Goal: Find specific page/section: Find specific page/section

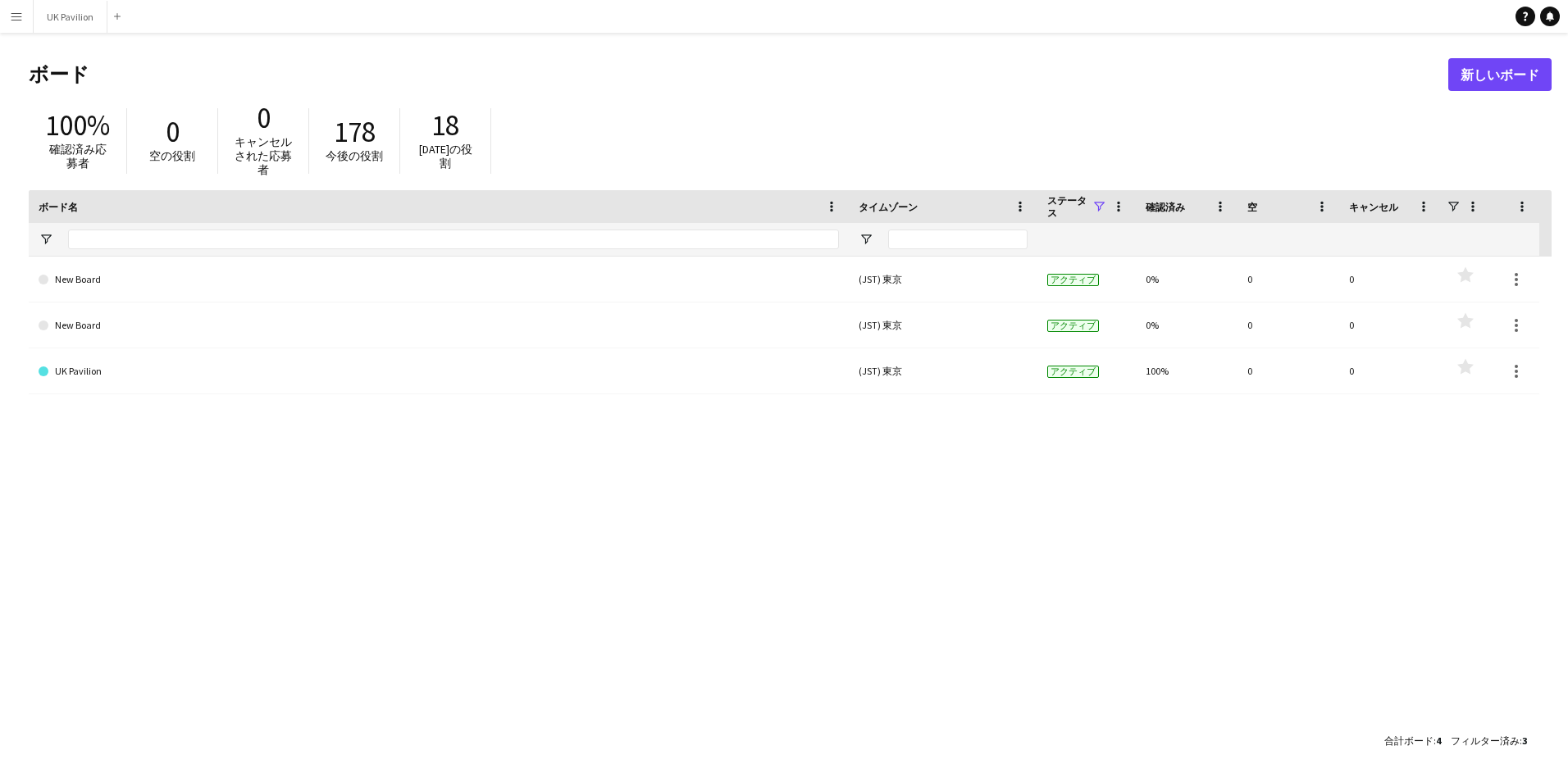
click at [15, 14] on app-icon "メニュー" at bounding box center [16, 16] width 13 height 13
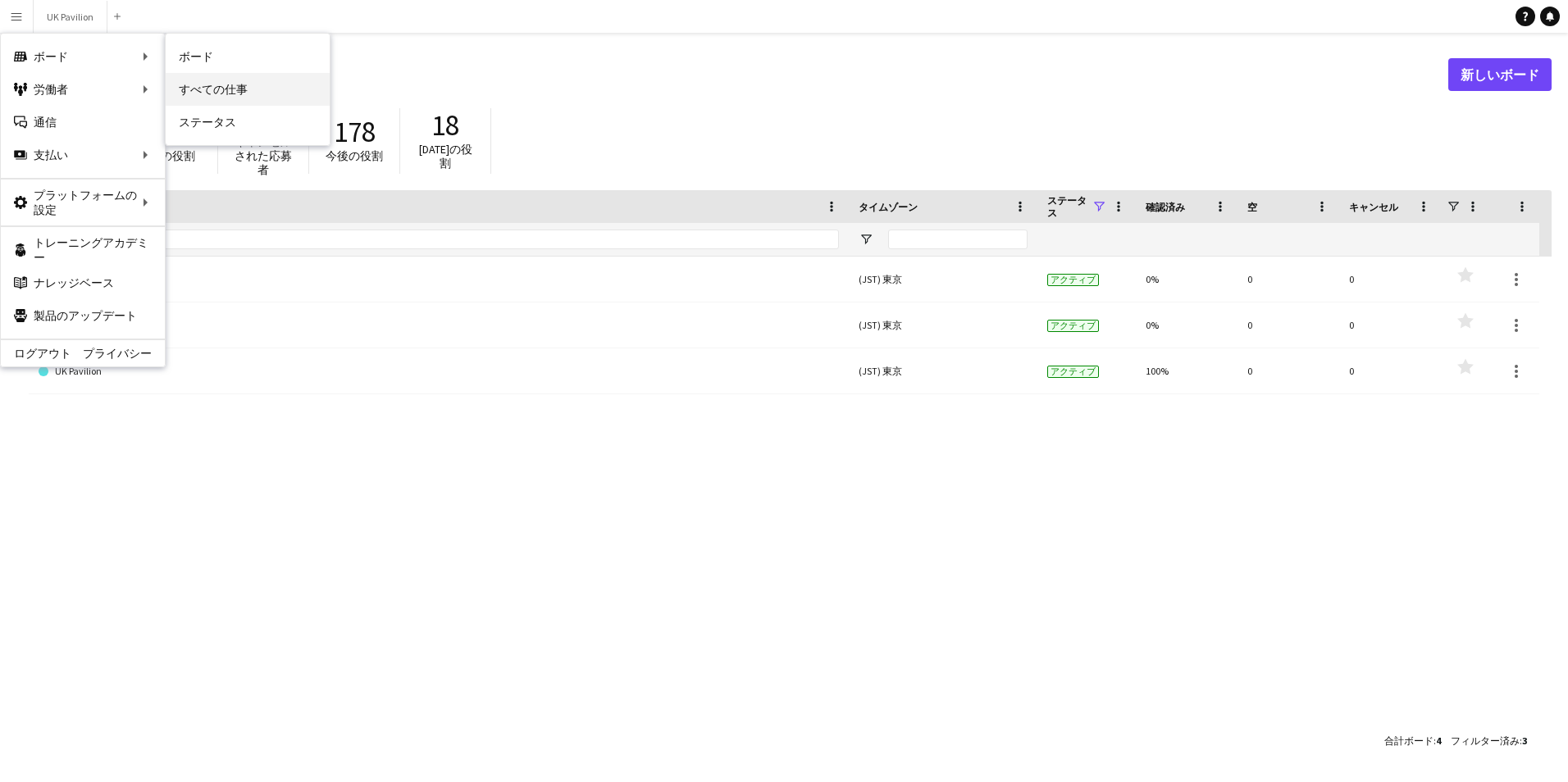
click at [297, 91] on link "すべての仕事" at bounding box center [247, 89] width 164 height 33
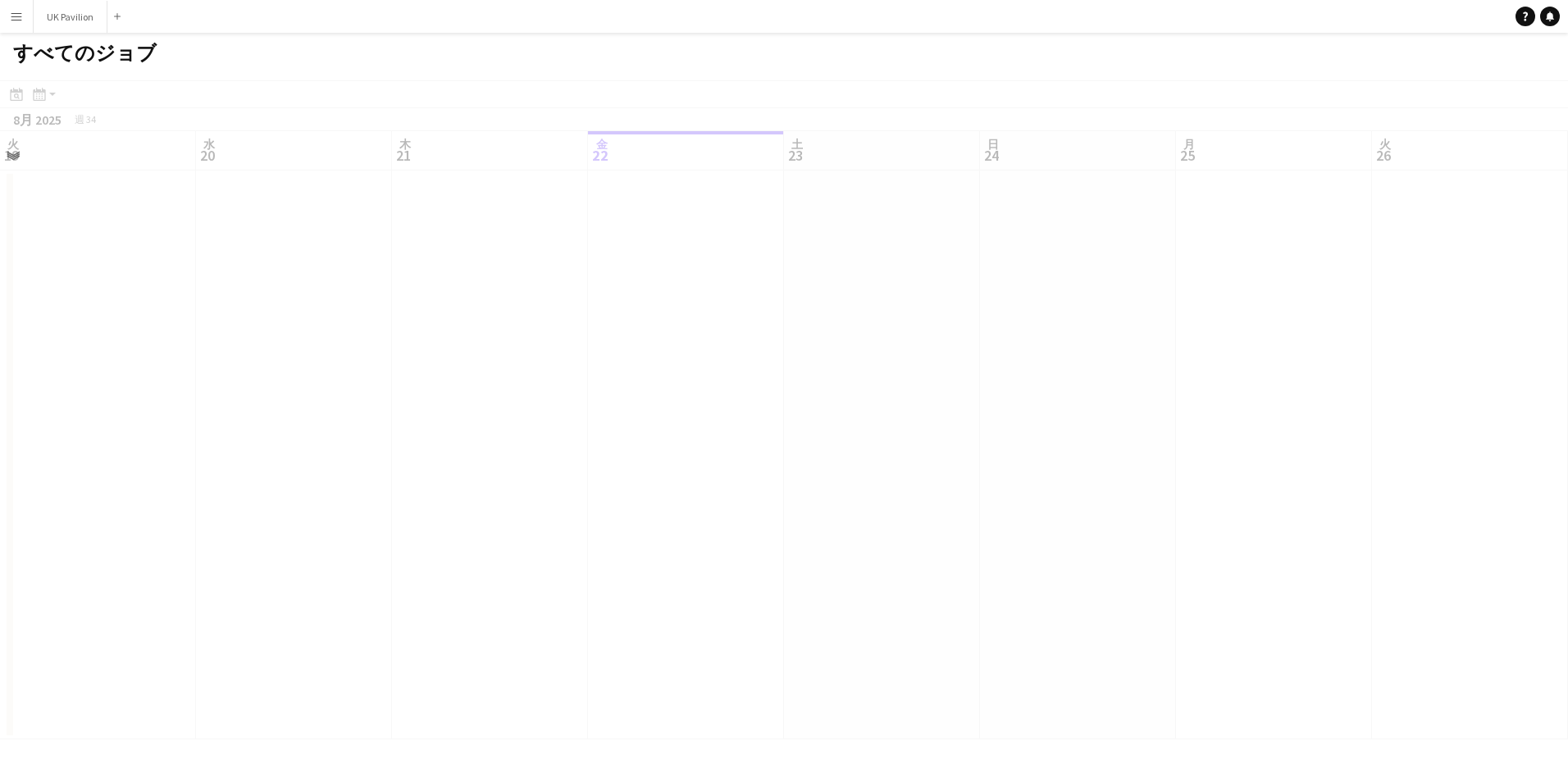
scroll to position [0, 392]
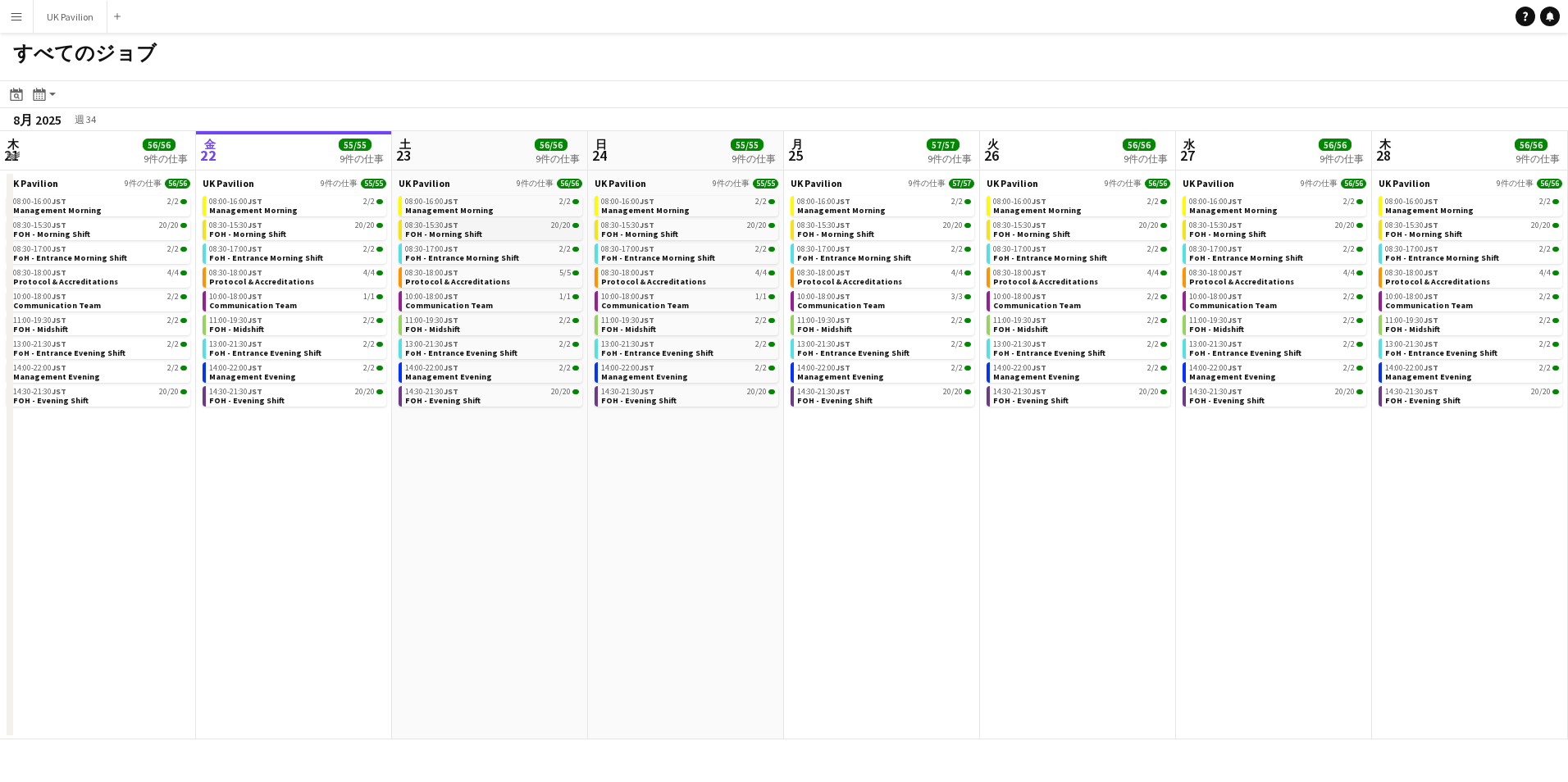
click at [473, 230] on span "FOH - Morning Shift" at bounding box center [444, 234] width 77 height 11
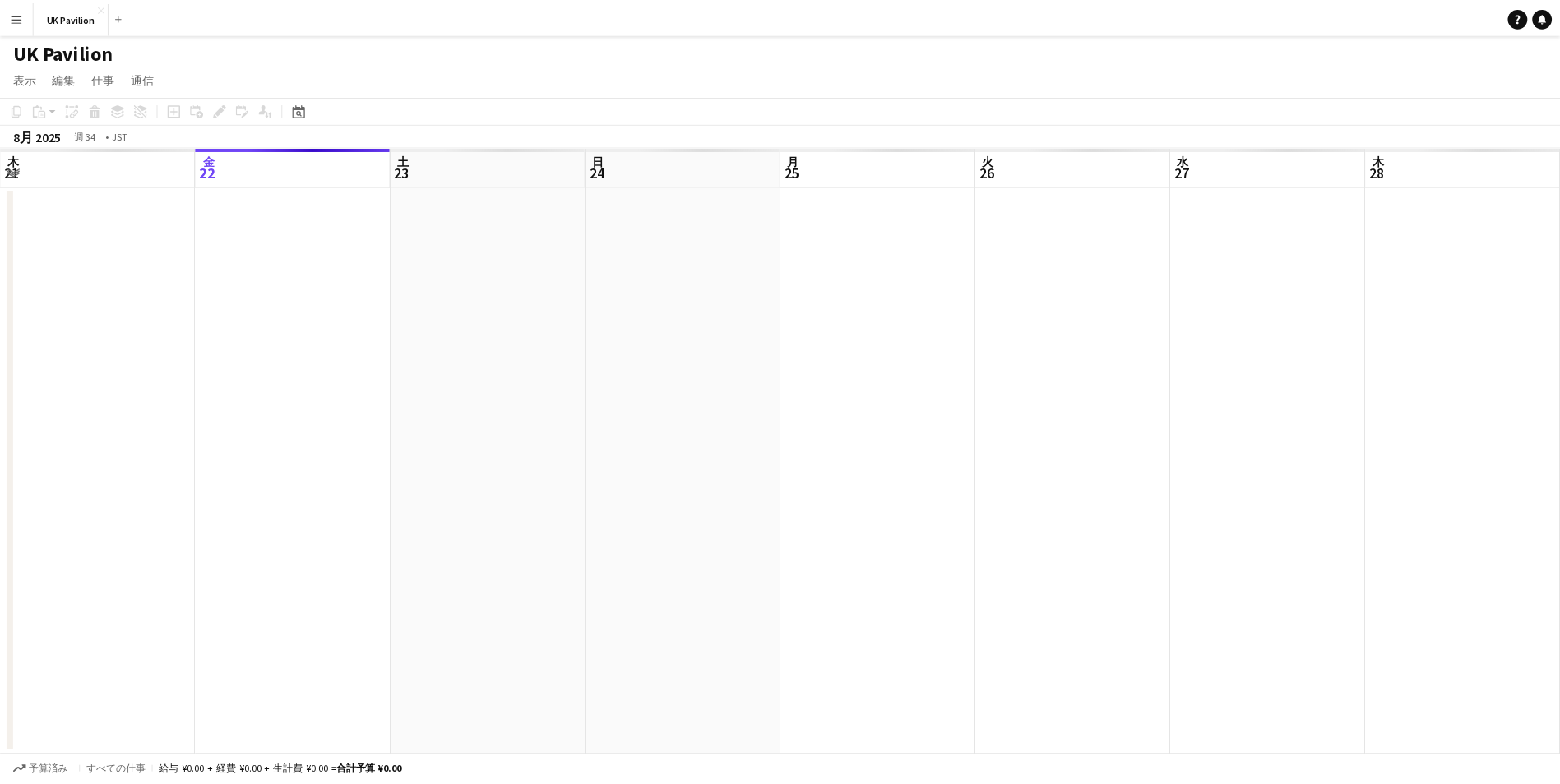
scroll to position [0, 566]
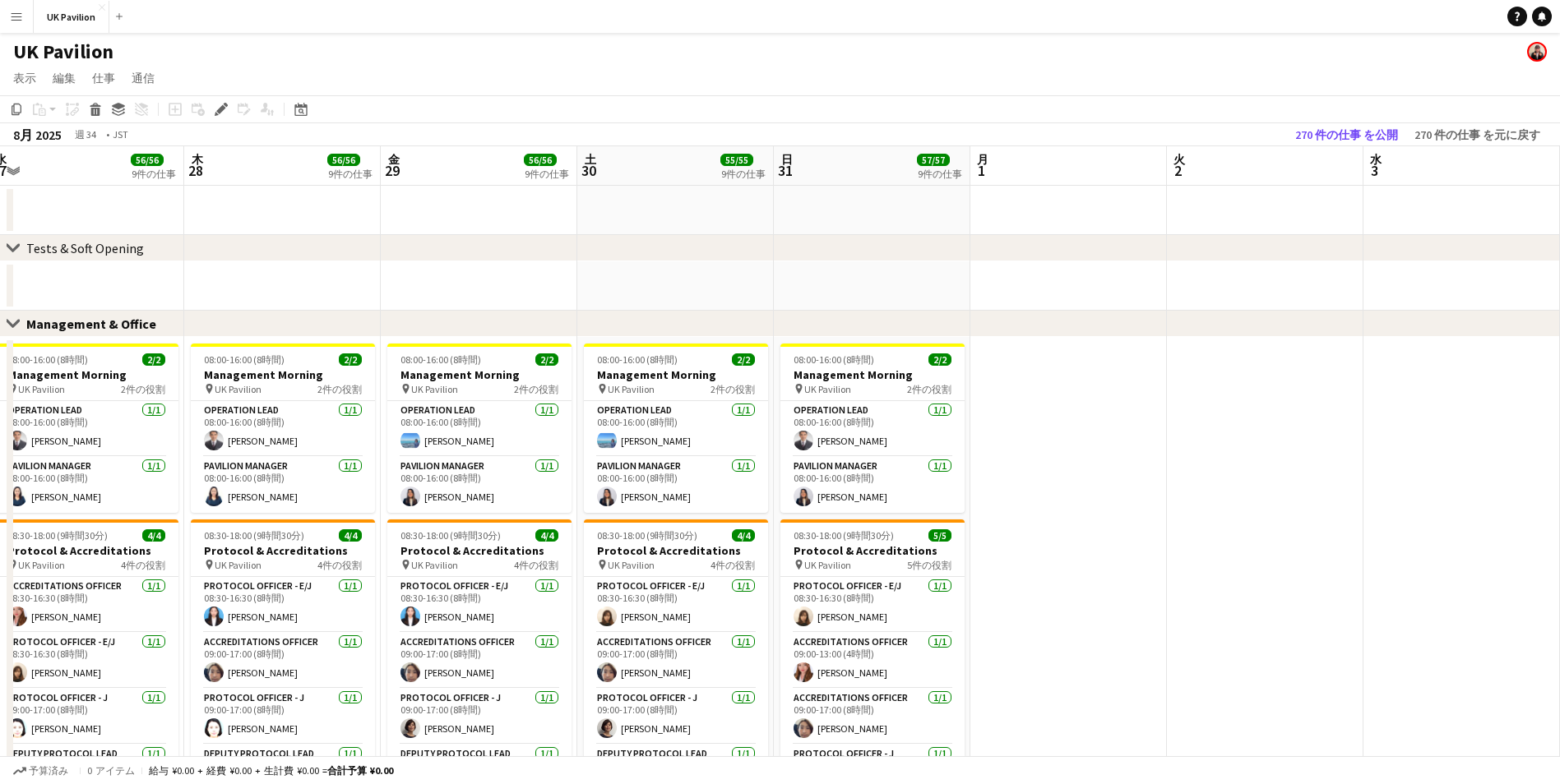
drag, startPoint x: 1255, startPoint y: 164, endPoint x: 217, endPoint y: 203, distance: 1038.7
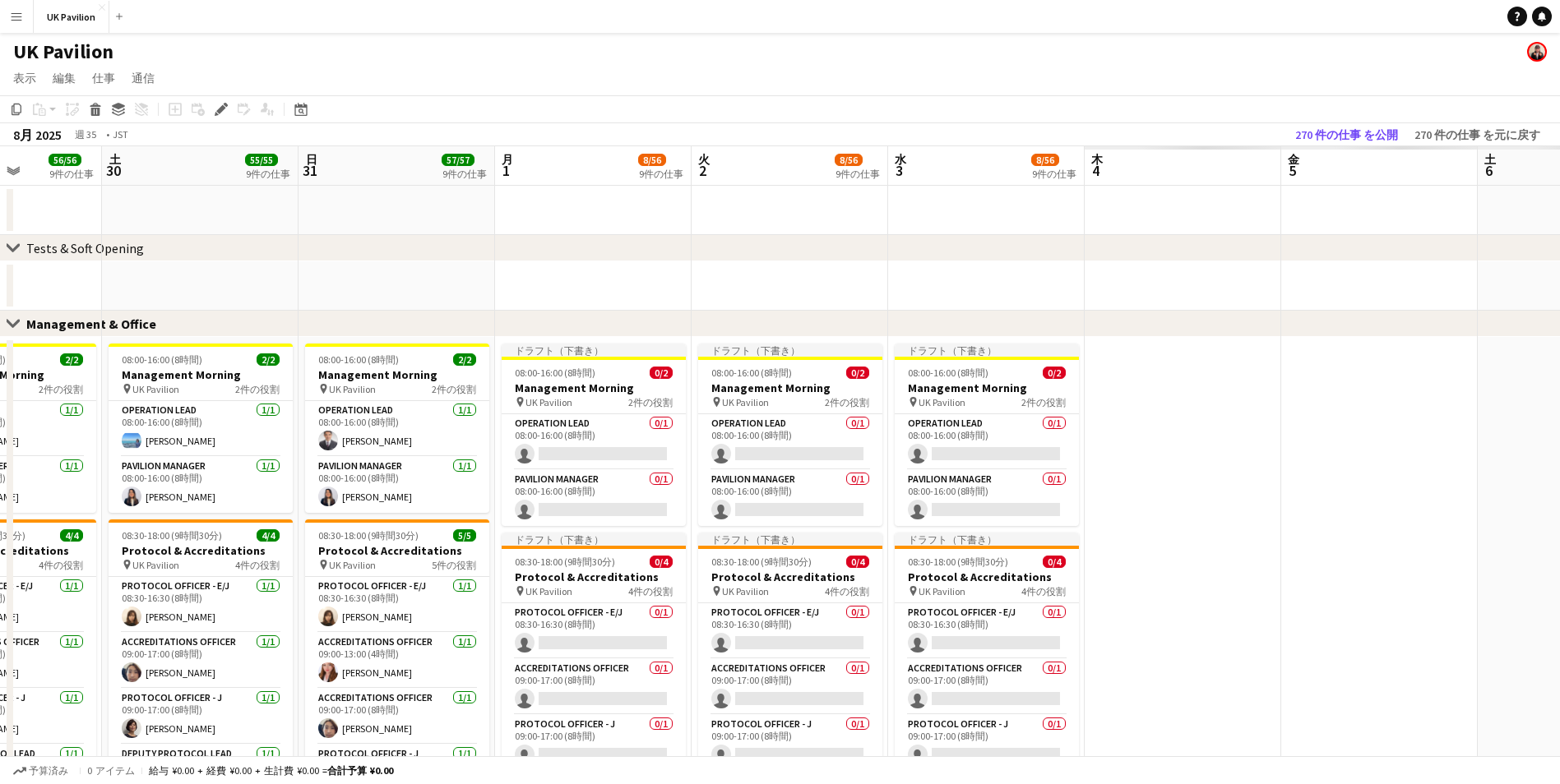
scroll to position [0, 532]
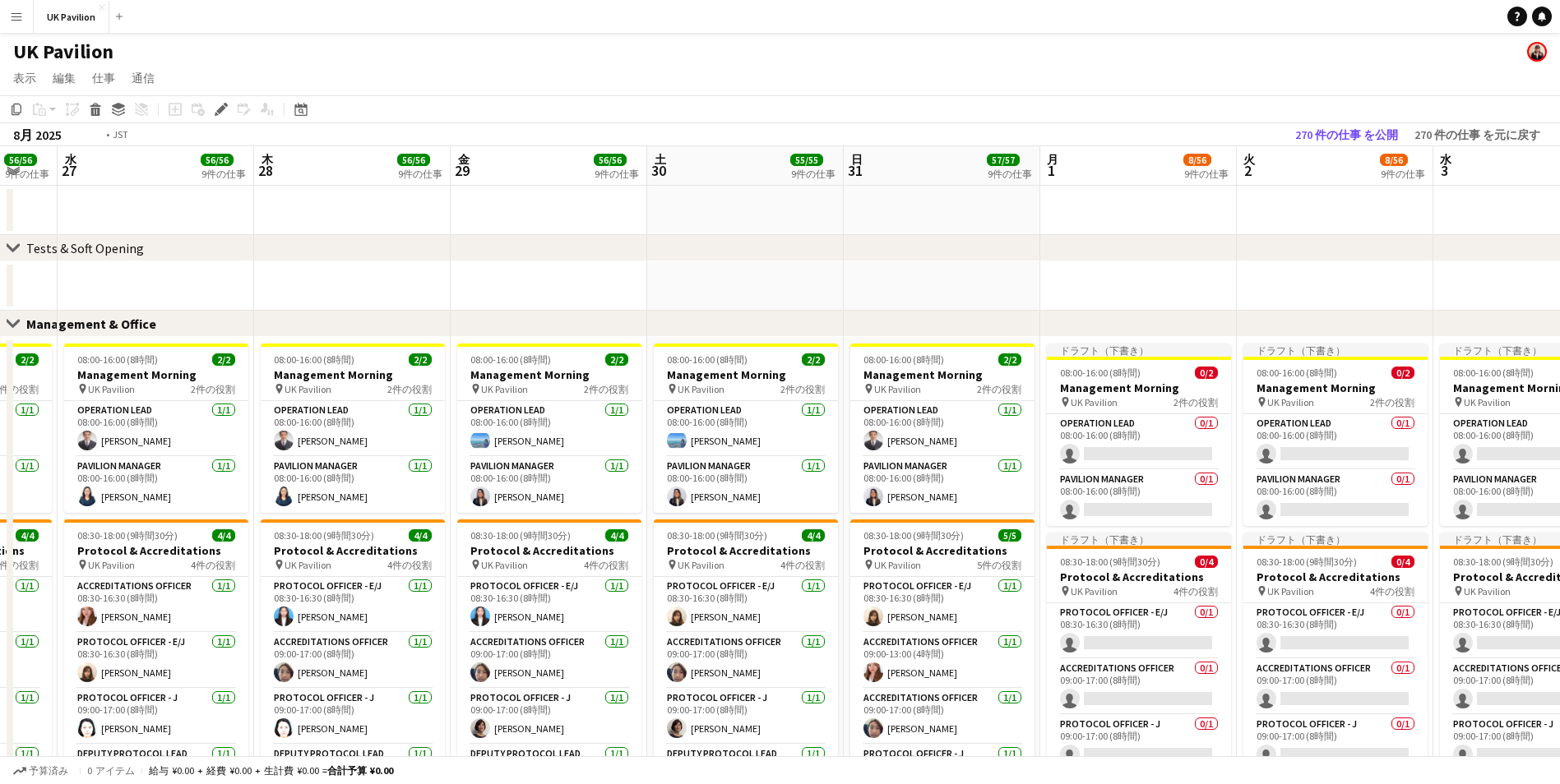
drag, startPoint x: 1096, startPoint y: 160, endPoint x: 1281, endPoint y: 171, distance: 185.3
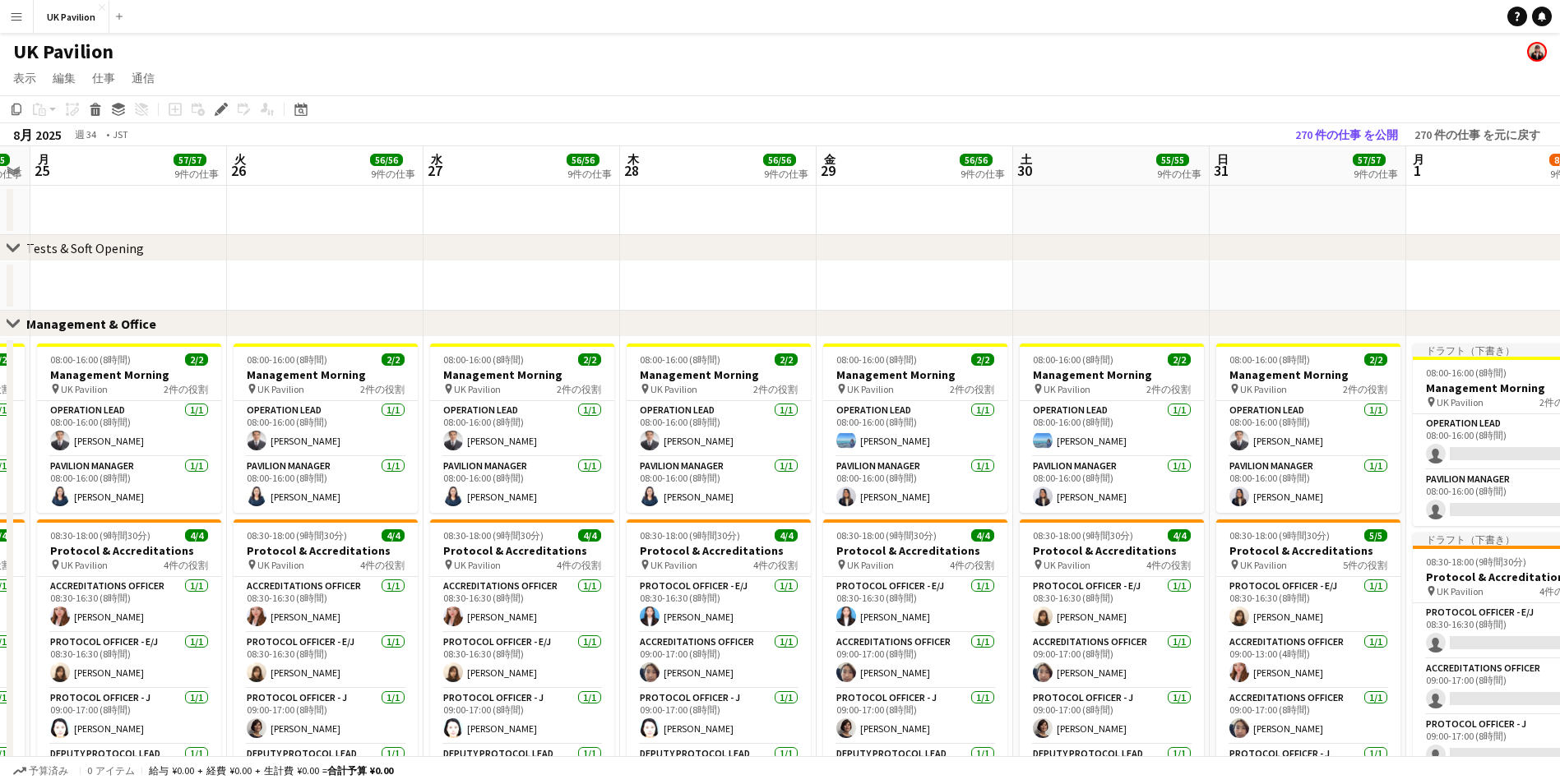
scroll to position [0, 554]
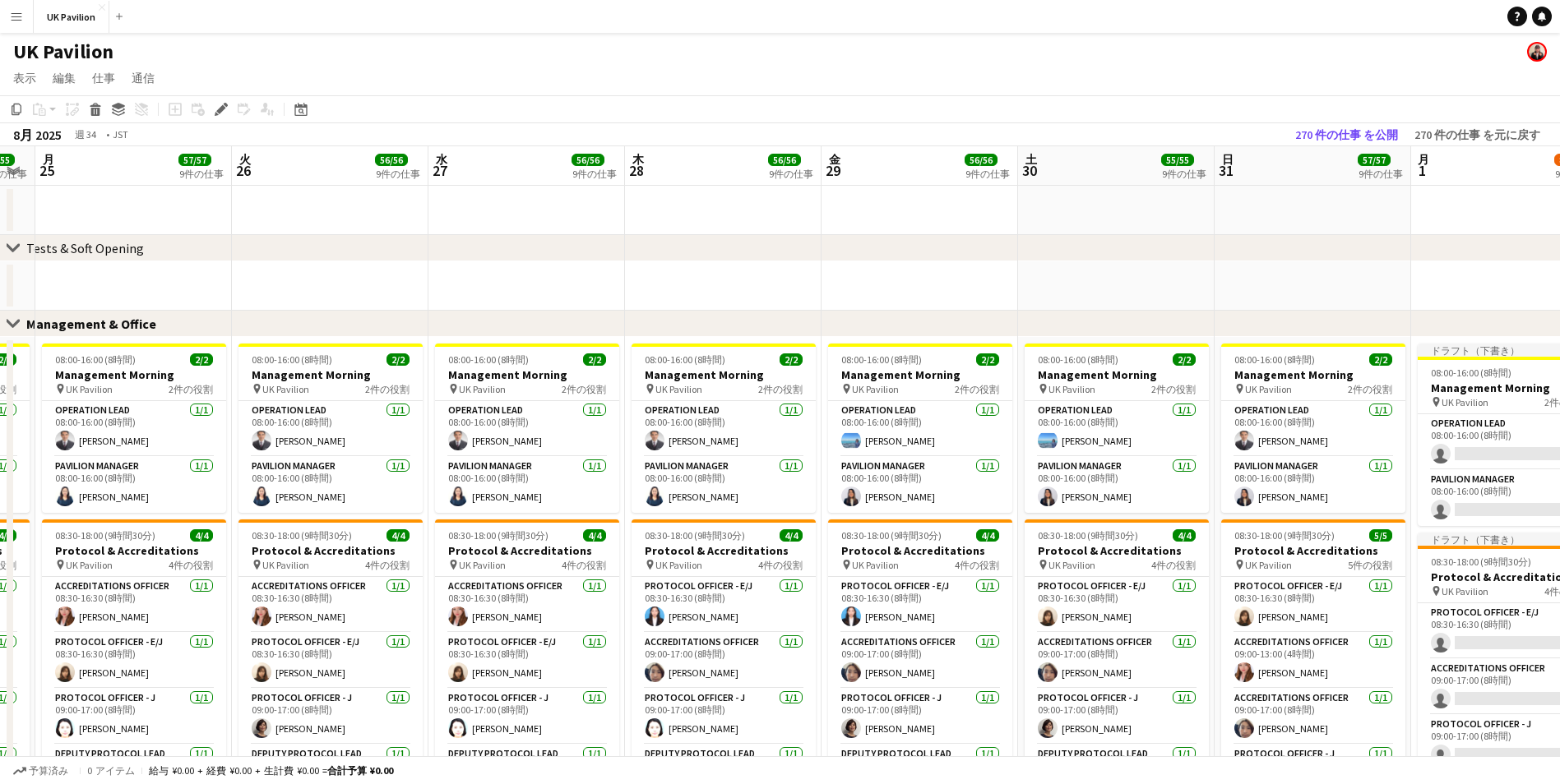
drag, startPoint x: 767, startPoint y: 145, endPoint x: 976, endPoint y: 145, distance: 209.0
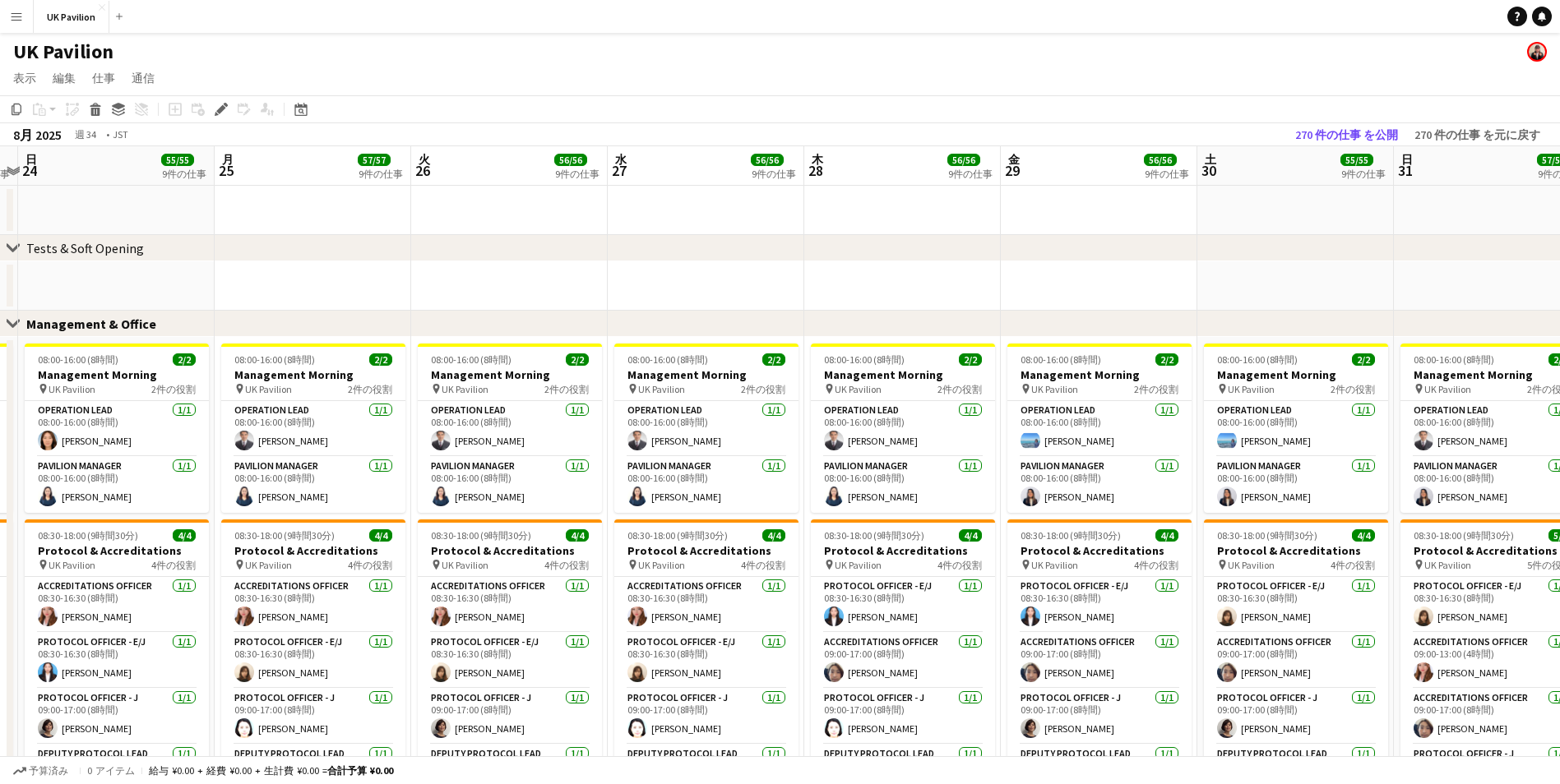
scroll to position [0, 510]
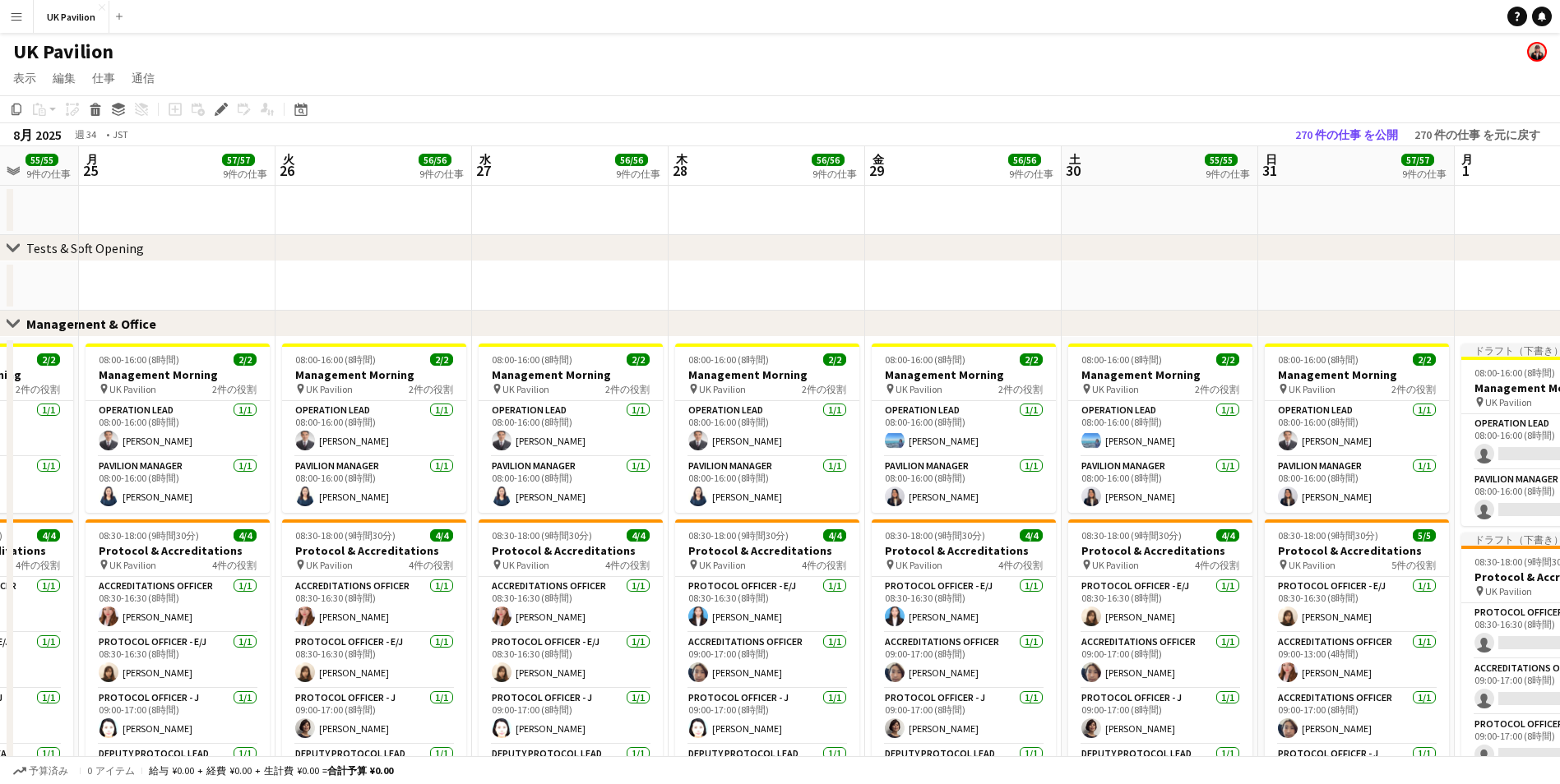
drag, startPoint x: 767, startPoint y: 159, endPoint x: 1006, endPoint y: 162, distance: 239.0
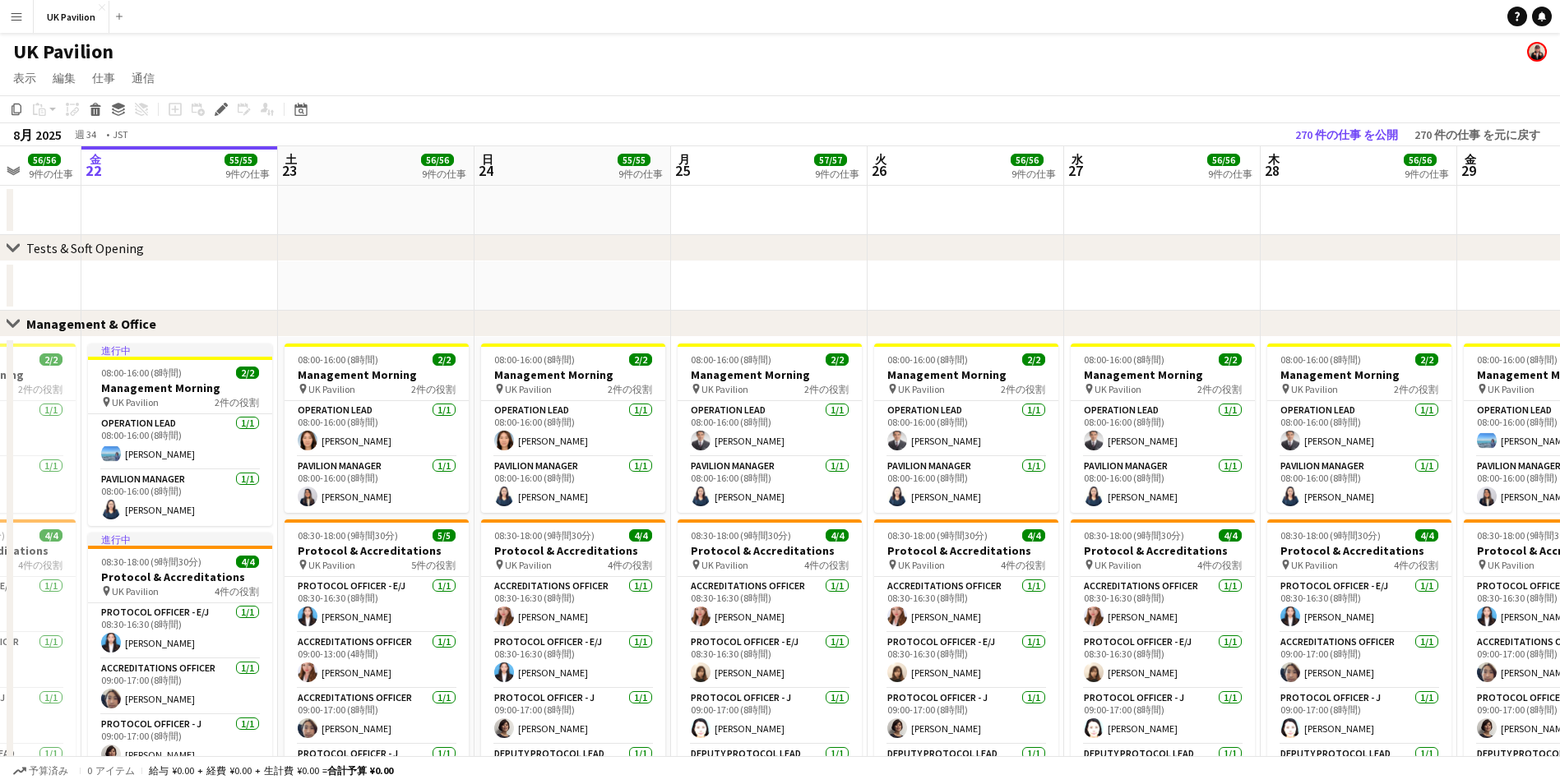
drag, startPoint x: 801, startPoint y: 156, endPoint x: 1149, endPoint y: 144, distance: 348.2
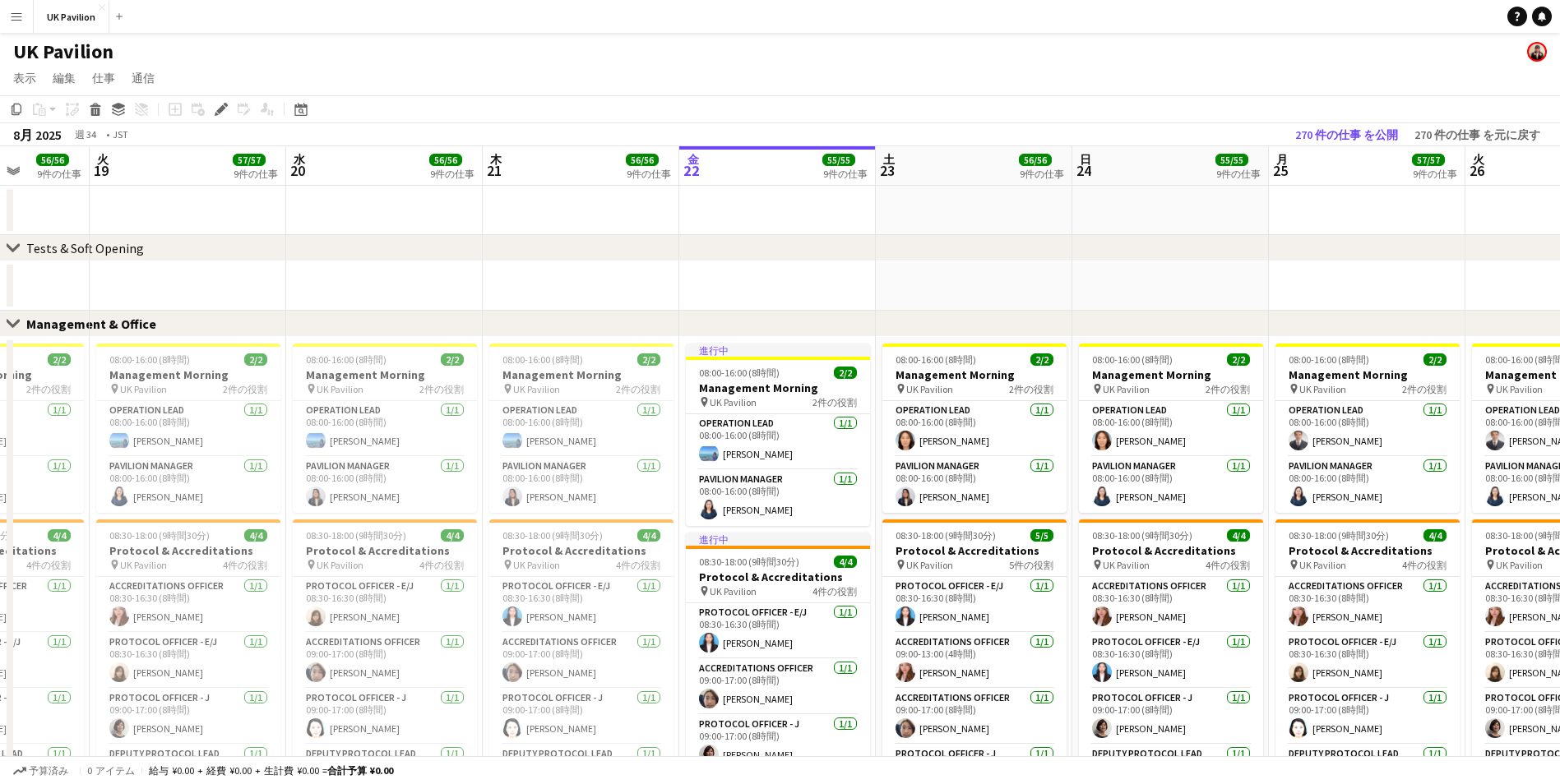
scroll to position [0, 448]
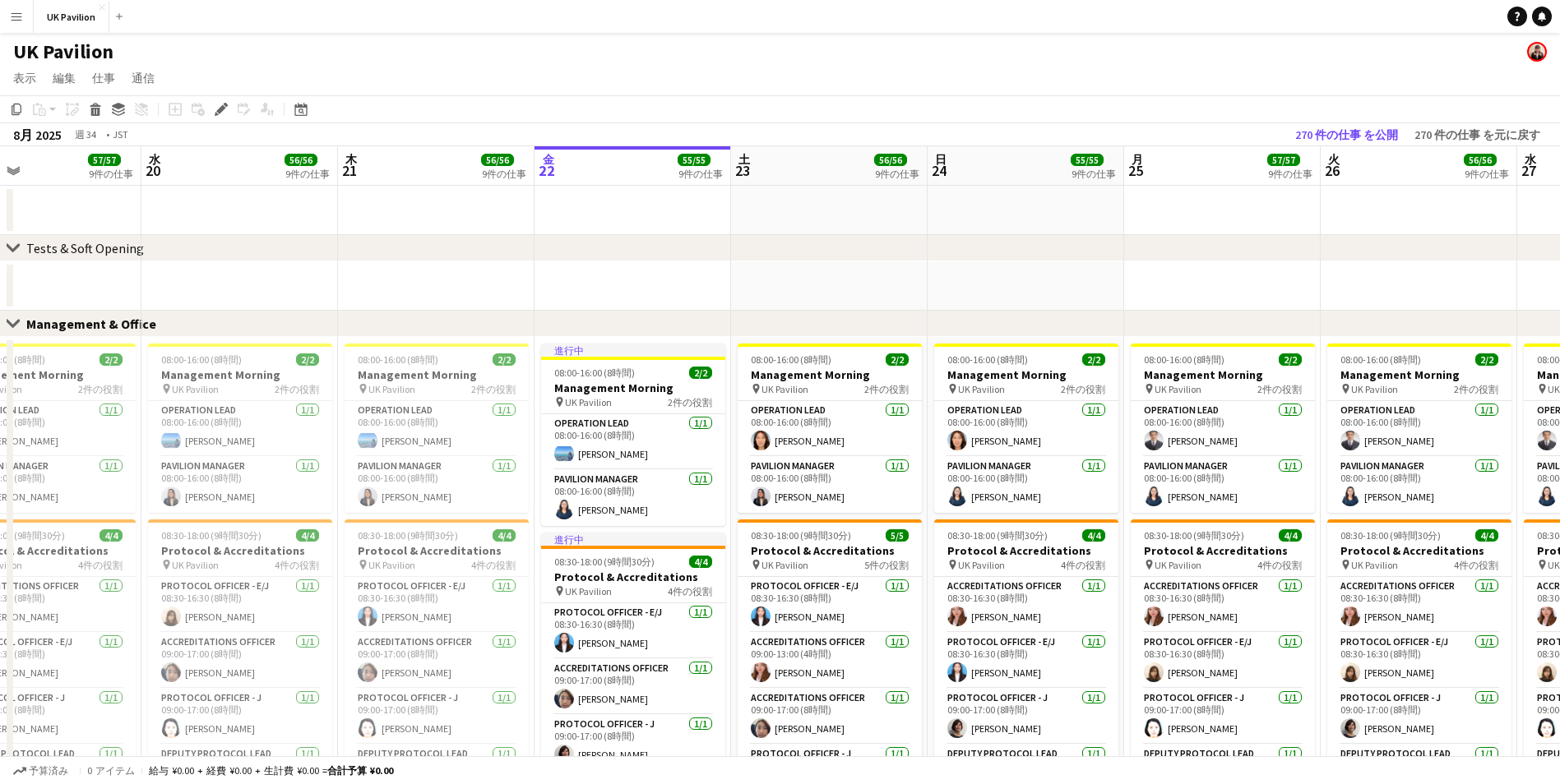
drag, startPoint x: 609, startPoint y: 162, endPoint x: 1026, endPoint y: 158, distance: 417.0
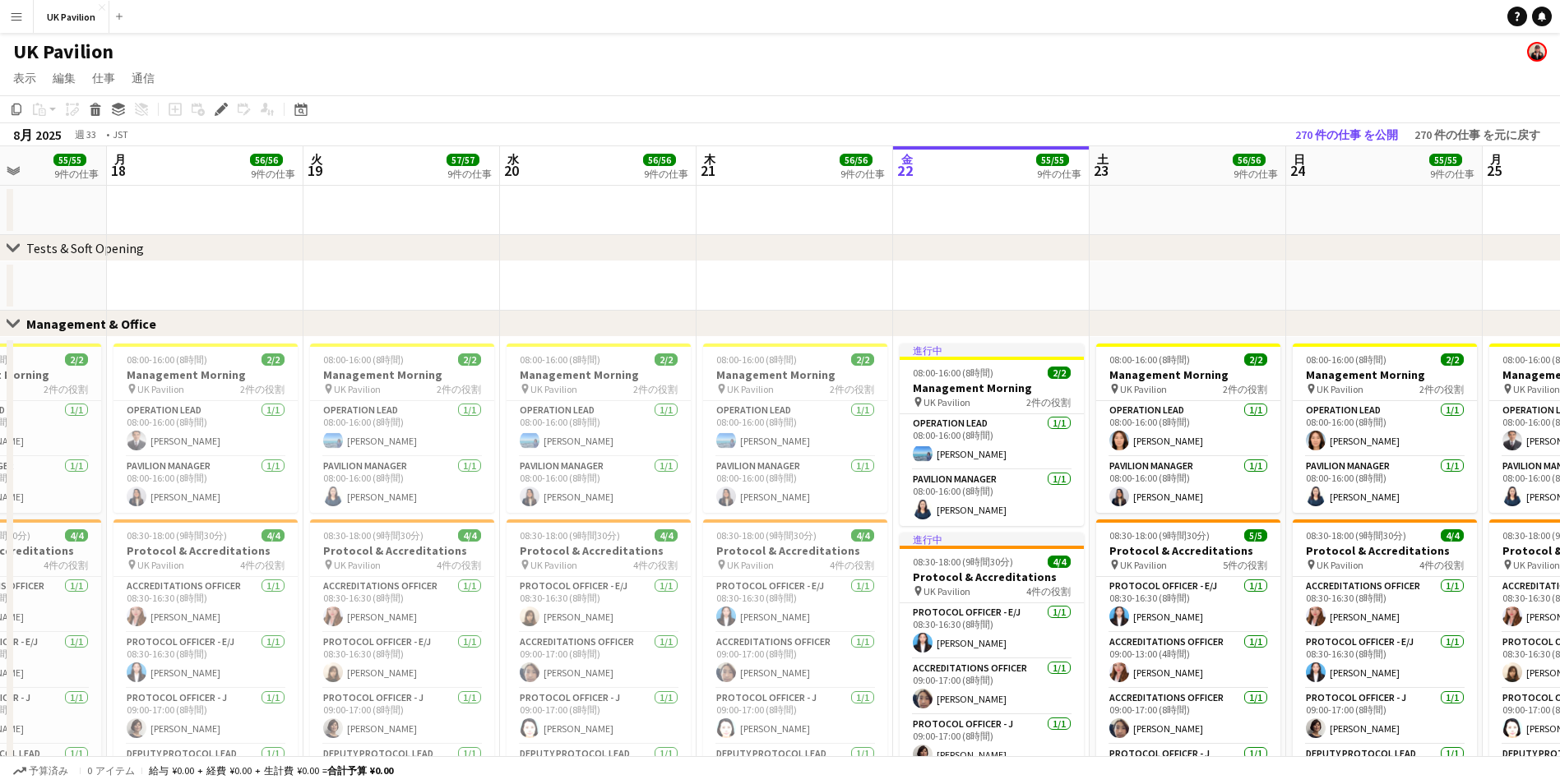
scroll to position [0, 482]
drag, startPoint x: 840, startPoint y: 162, endPoint x: 1016, endPoint y: 159, distance: 176.0
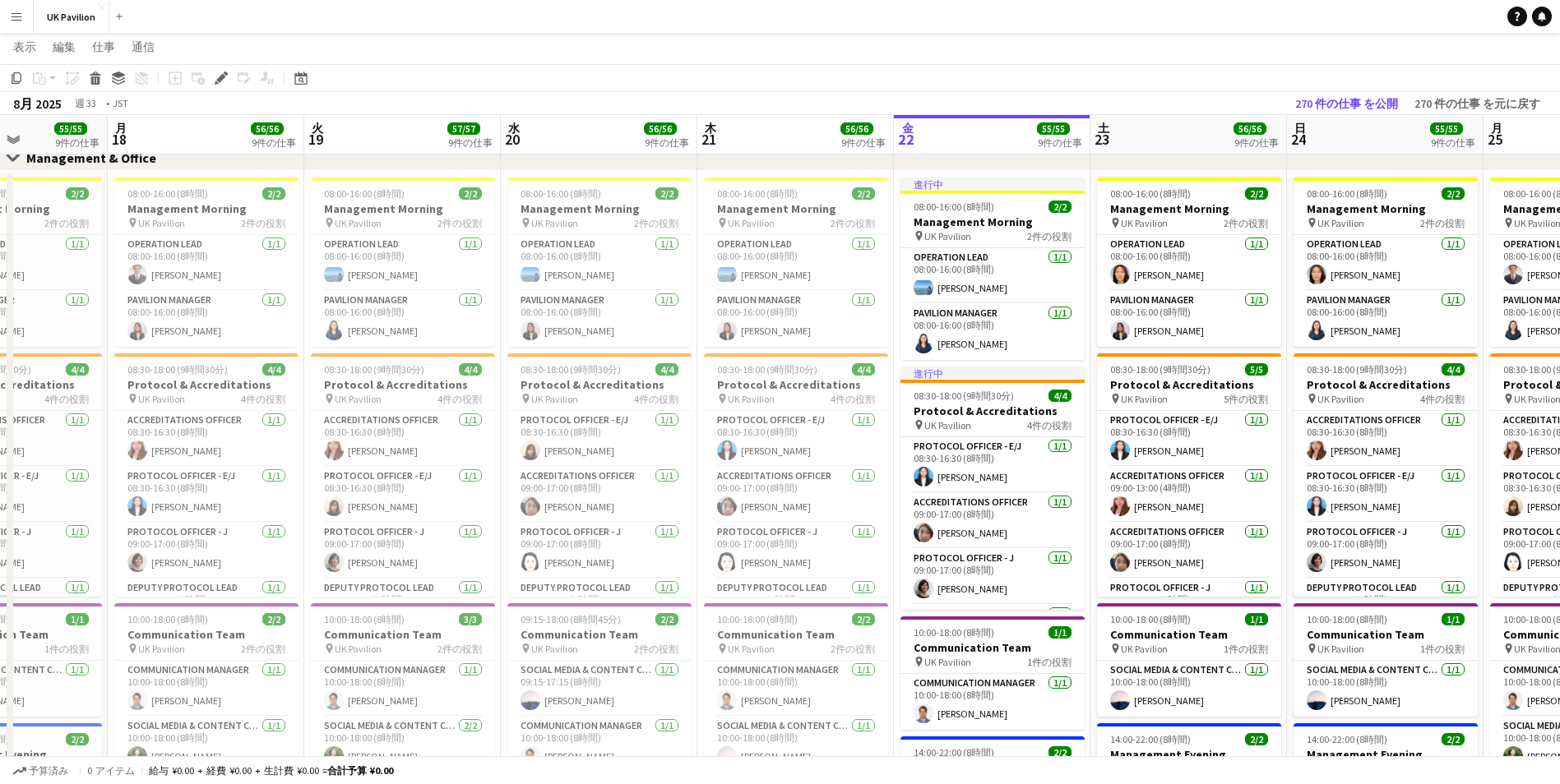
scroll to position [0, 373]
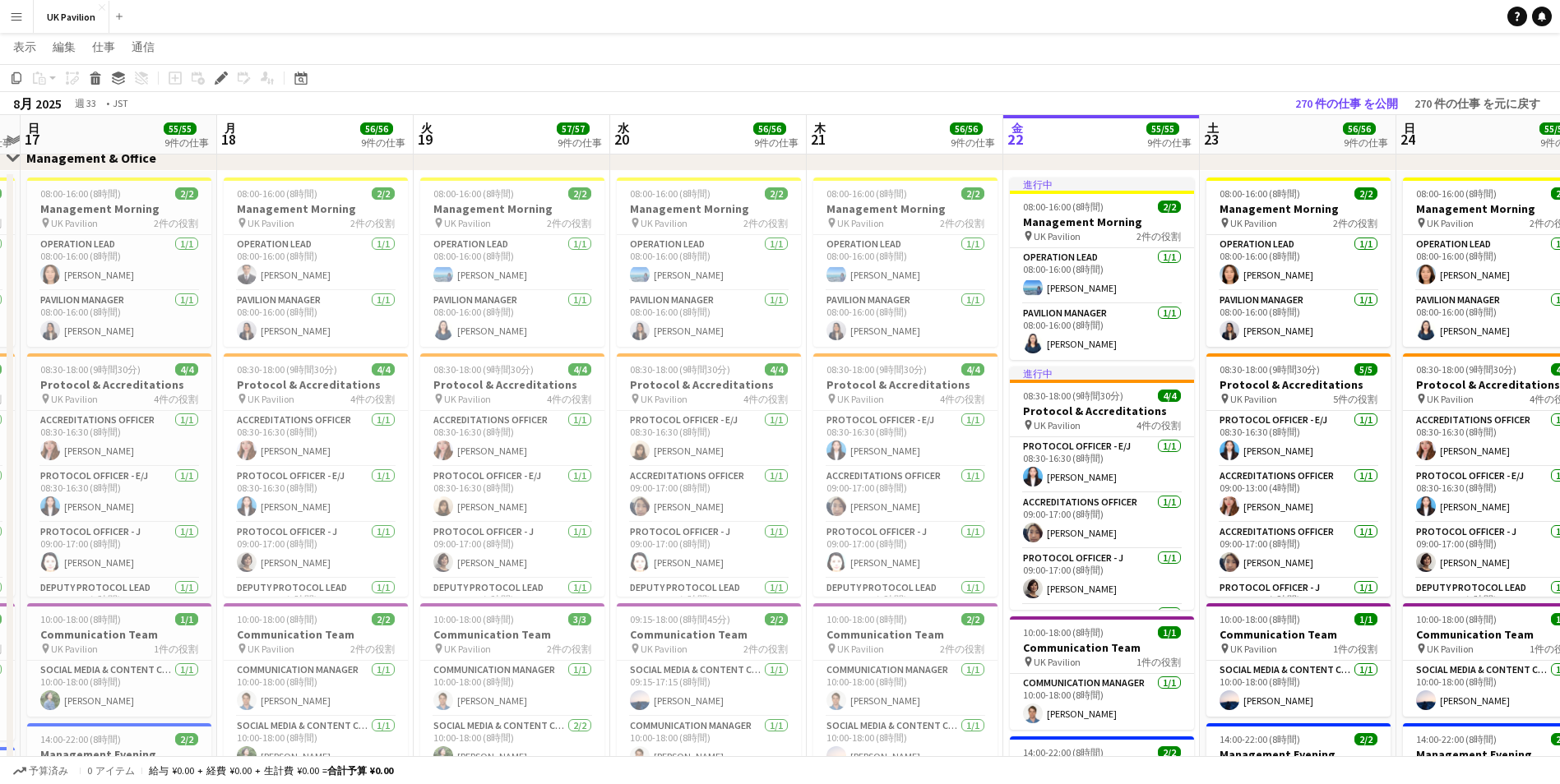
drag, startPoint x: 790, startPoint y: 142, endPoint x: 929, endPoint y: 145, distance: 139.0
